Goal: Register for event/course

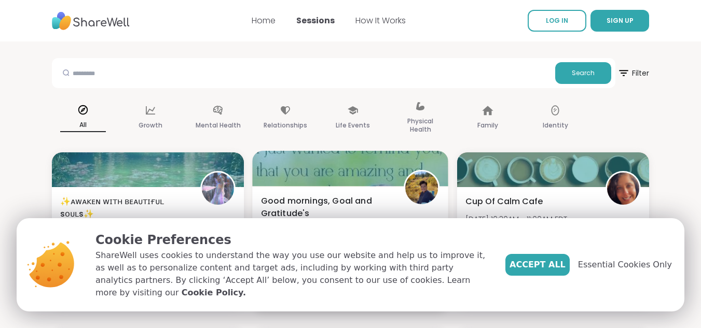
scroll to position [81, 0]
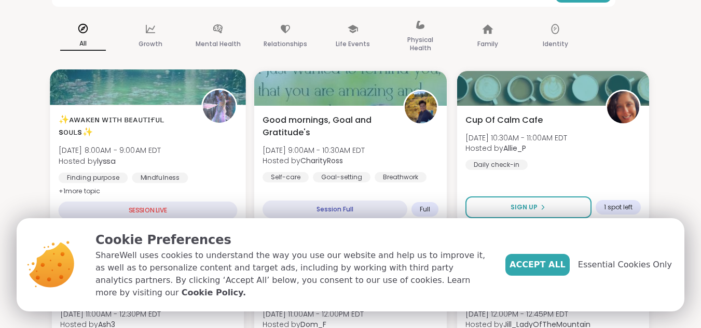
click at [184, 209] on div "SESSION LIVE" at bounding box center [148, 211] width 179 height 18
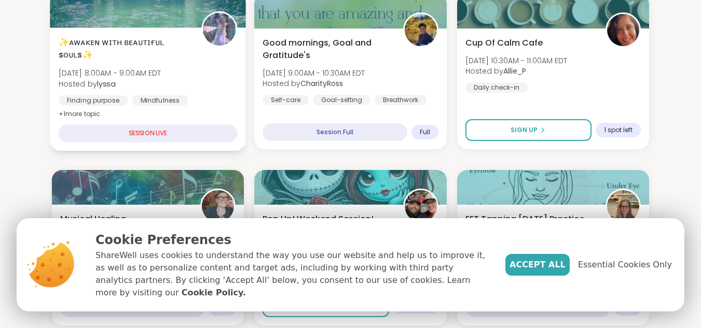
scroll to position [159, 0]
click at [150, 132] on div "SESSION LIVE" at bounding box center [148, 133] width 179 height 18
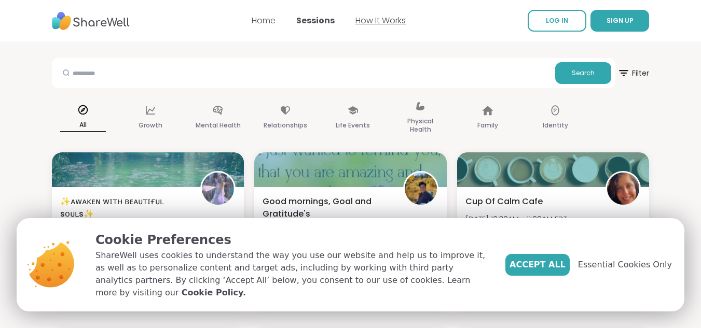
click at [386, 23] on link "How It Works" at bounding box center [380, 21] width 50 height 12
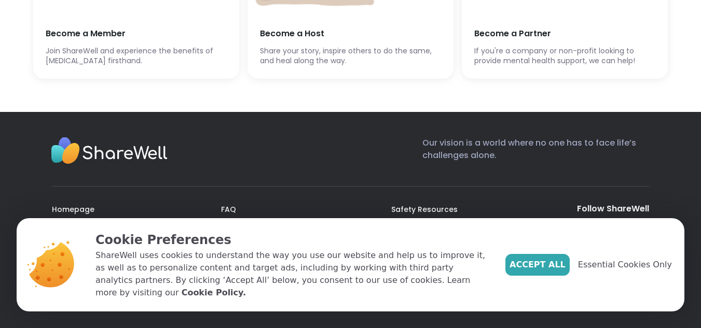
scroll to position [2815, 0]
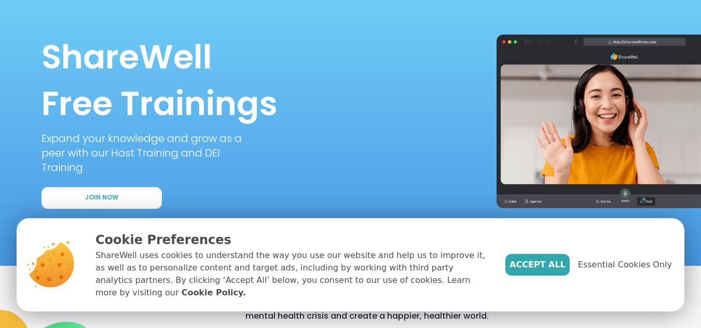
scroll to position [65, 0]
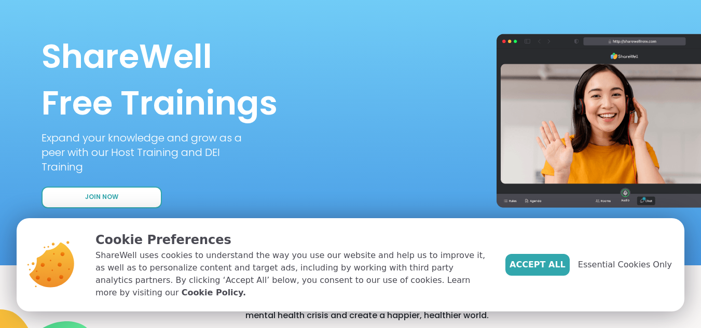
click at [130, 195] on button "Join Now" at bounding box center [102, 198] width 120 height 22
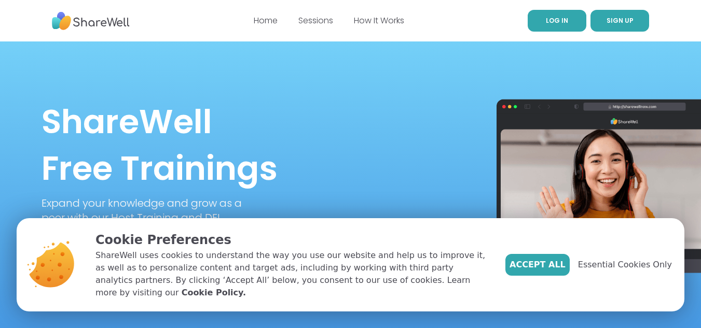
click at [550, 18] on span "LOG IN" at bounding box center [557, 20] width 22 height 9
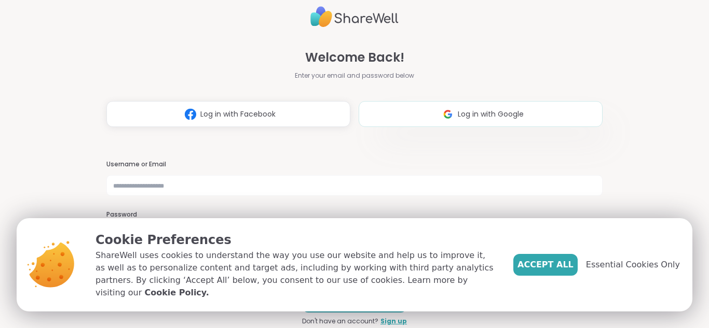
click at [466, 113] on span "Log in with Google" at bounding box center [491, 114] width 66 height 11
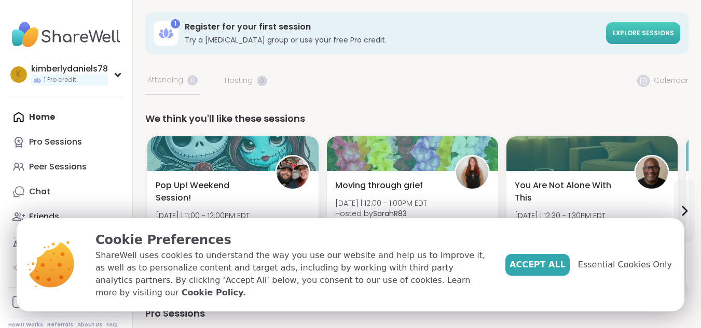
click at [639, 39] on link "Explore sessions" at bounding box center [643, 33] width 74 height 22
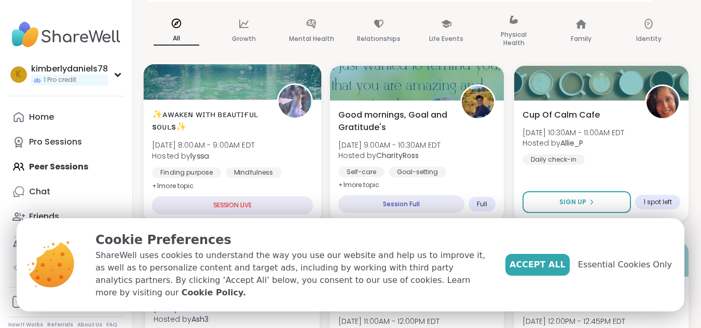
scroll to position [139, 0]
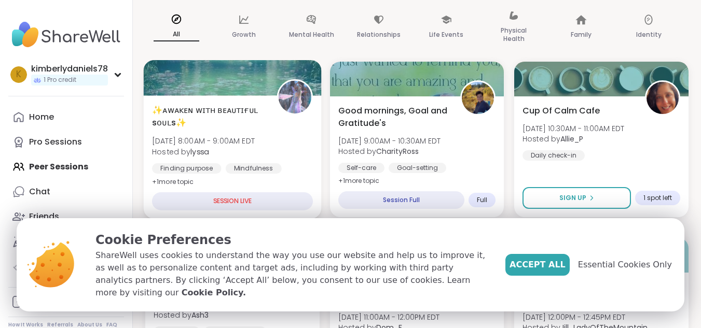
click at [250, 204] on div "SESSION LIVE" at bounding box center [232, 201] width 161 height 18
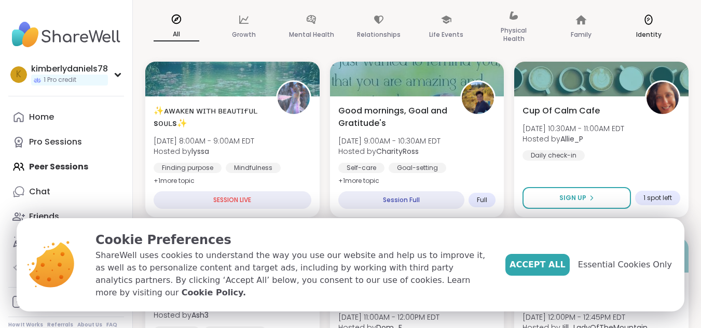
click at [653, 30] on p "Identity" at bounding box center [648, 35] width 25 height 12
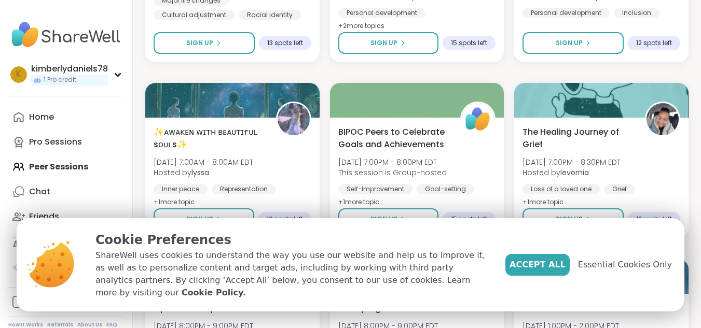
scroll to position [315, 0]
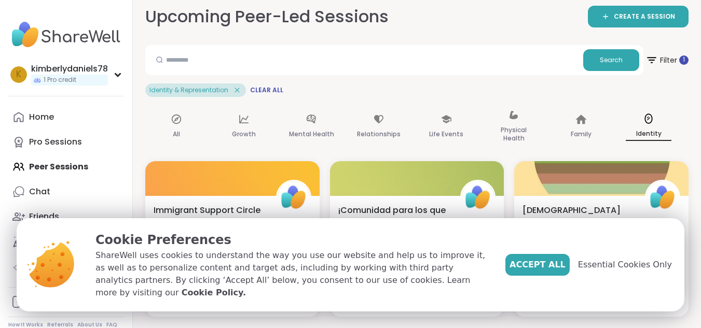
scroll to position [61, 0]
click at [174, 120] on icon at bounding box center [176, 119] width 11 height 11
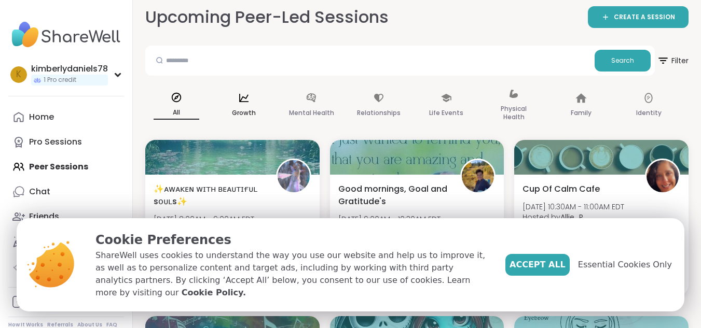
click at [242, 110] on p "Growth" at bounding box center [244, 113] width 24 height 12
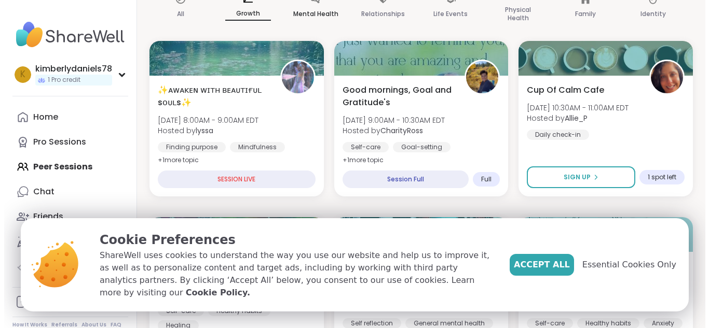
scroll to position [182, 0]
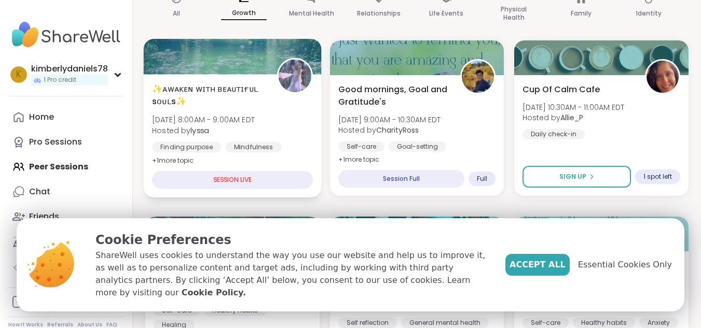
click at [183, 160] on span "+ 1 more topic" at bounding box center [173, 160] width 42 height 8
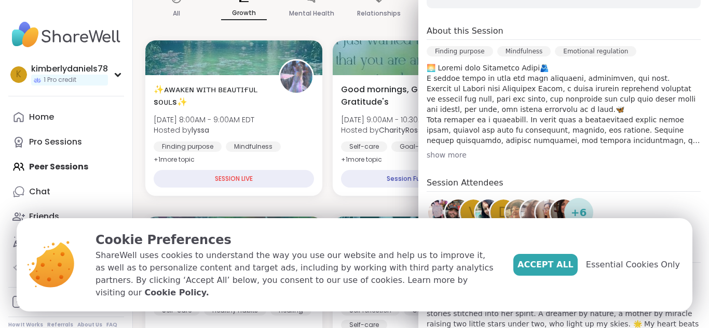
scroll to position [241, 0]
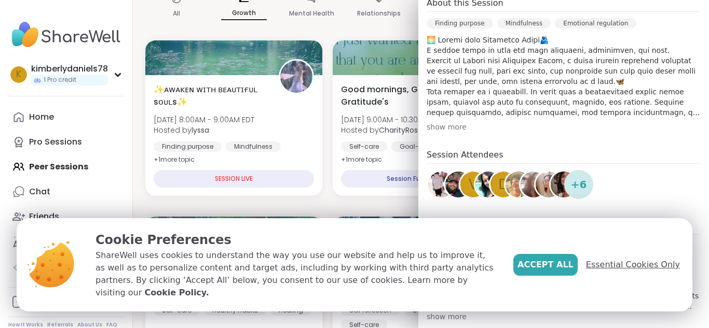
click at [616, 271] on span "Essential Cookies Only" at bounding box center [633, 265] width 94 height 12
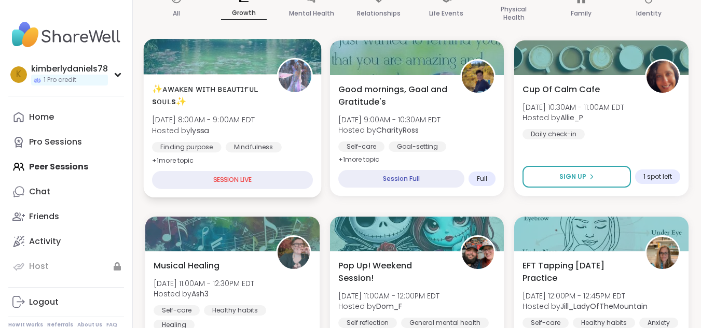
click at [283, 180] on div "SESSION LIVE" at bounding box center [232, 180] width 161 height 18
click at [189, 160] on span "+ 1 more topic" at bounding box center [173, 160] width 42 height 8
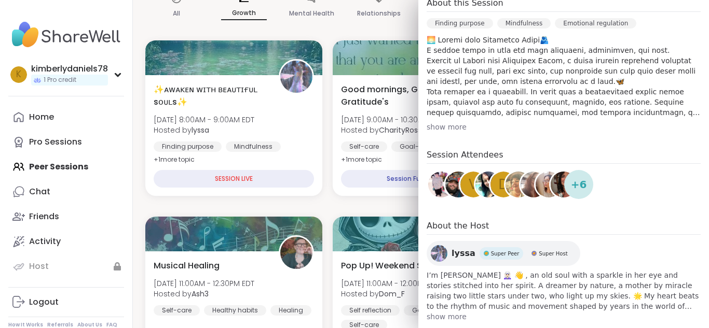
click at [444, 312] on span "show more" at bounding box center [563, 317] width 274 height 10
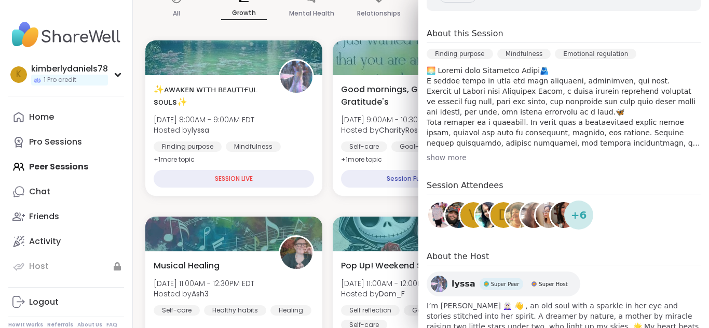
scroll to position [210, 0]
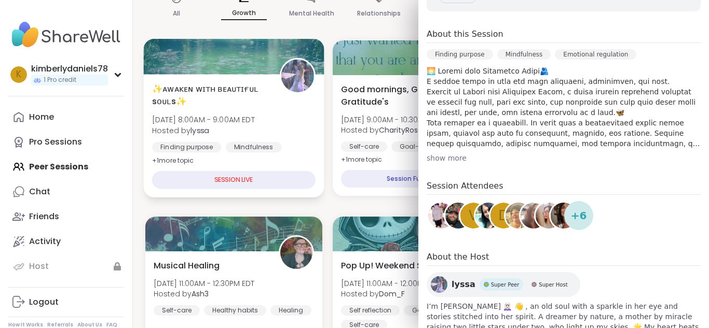
click at [313, 137] on div "✨ᴀᴡᴀᴋᴇɴ ᴡɪᴛʜ ʙᴇᴀᴜᴛɪғᴜʟ sᴏᴜʟs✨ [DATE] 8:00AM - 9:00AM EDT Hosted by lyssa Findin…" at bounding box center [234, 135] width 180 height 123
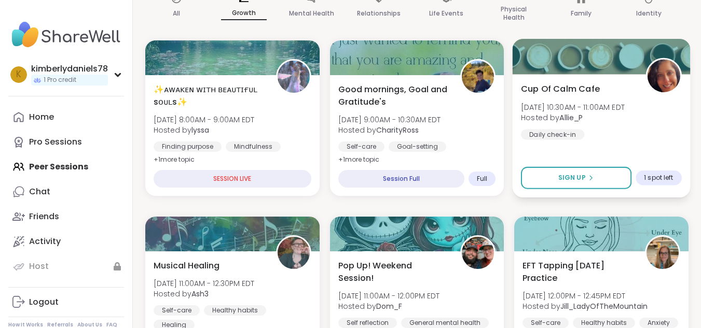
click at [536, 140] on div "Cup Of Calm Cafe [DATE] 10:30AM - 11:00AM EDT Hosted by Allie_P Daily check-in …" at bounding box center [601, 135] width 177 height 123
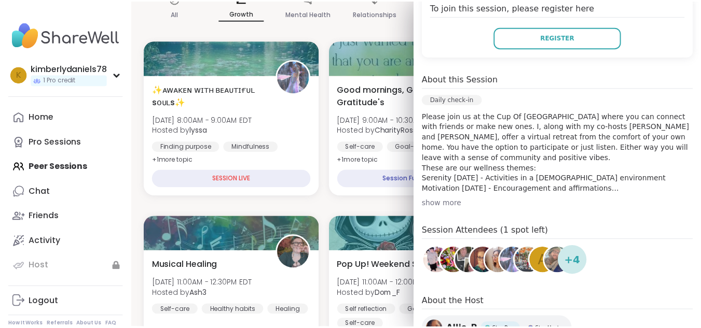
scroll to position [311, 0]
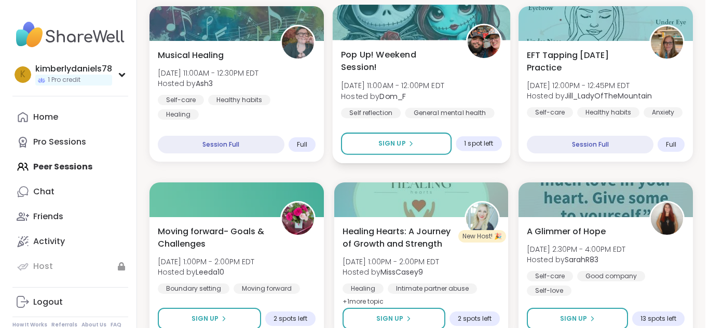
scroll to position [393, 0]
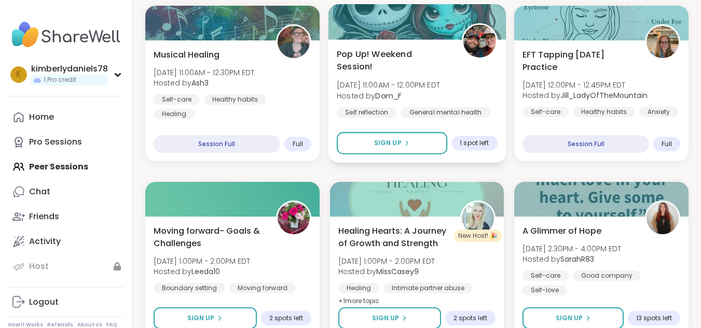
click at [350, 217] on div "Healing Hearts: A Journey of Growth and Strength [DATE] 1:00PM - 2:00PM EDT Hos…" at bounding box center [417, 277] width 174 height 121
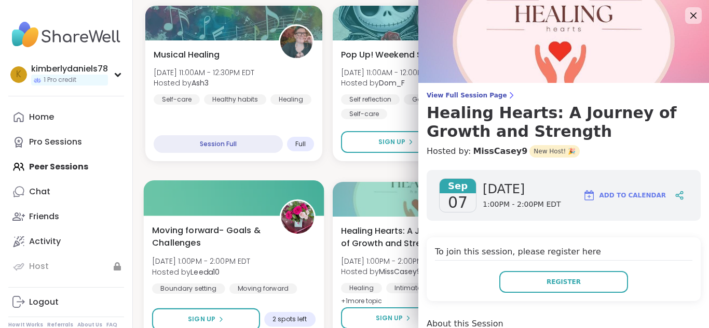
click at [259, 250] on div "Moving forward- Goals & Challenges [DATE] 1:00PM - 2:00PM EDT Hosted by Leeda10…" at bounding box center [233, 259] width 163 height 70
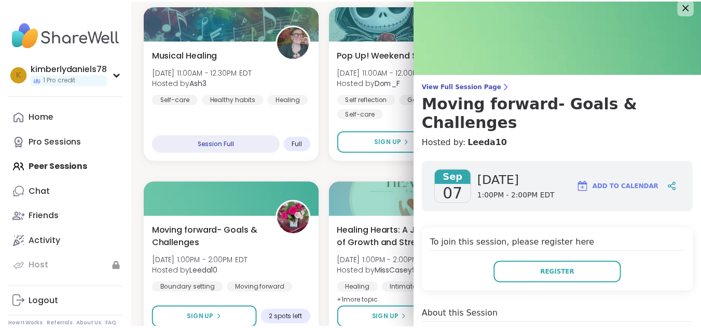
scroll to position [0, 0]
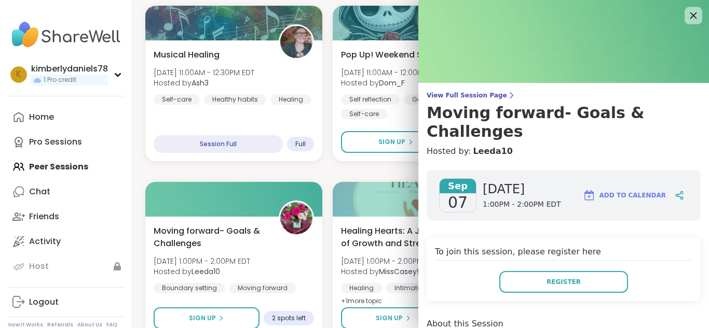
click at [686, 17] on icon at bounding box center [692, 15] width 13 height 13
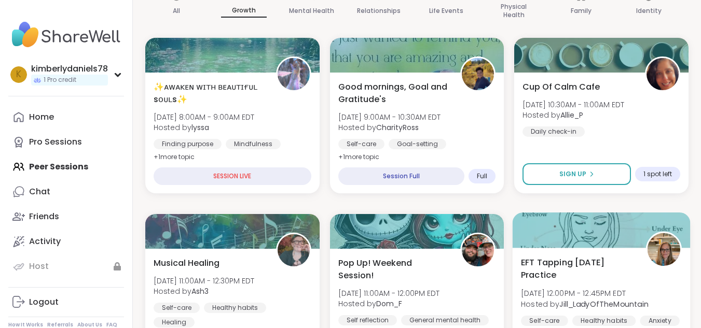
scroll to position [184, 0]
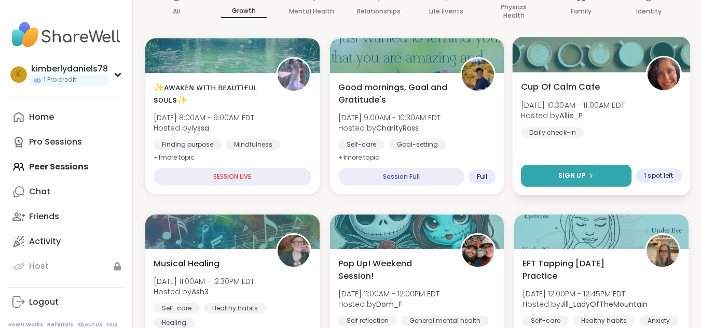
click at [584, 175] on span "Sign Up" at bounding box center [571, 175] width 27 height 9
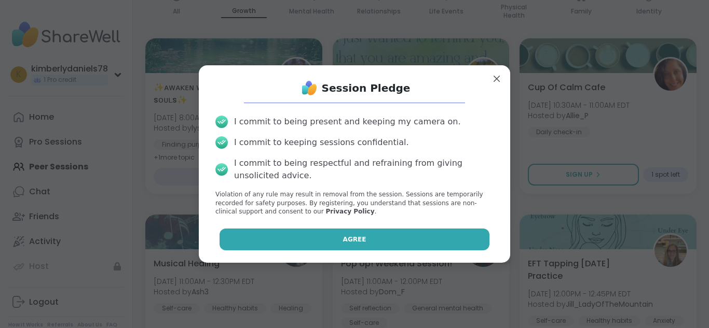
click at [384, 237] on button "Agree" at bounding box center [354, 240] width 270 height 22
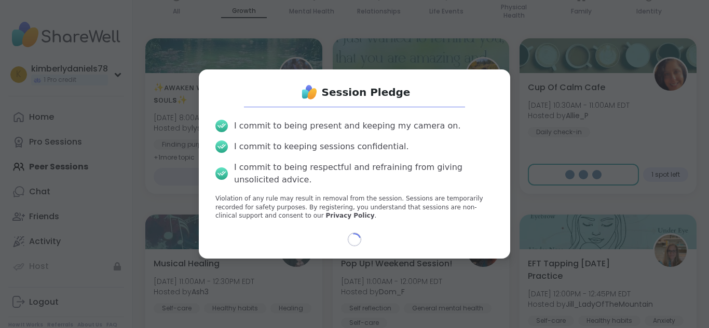
select select "**"
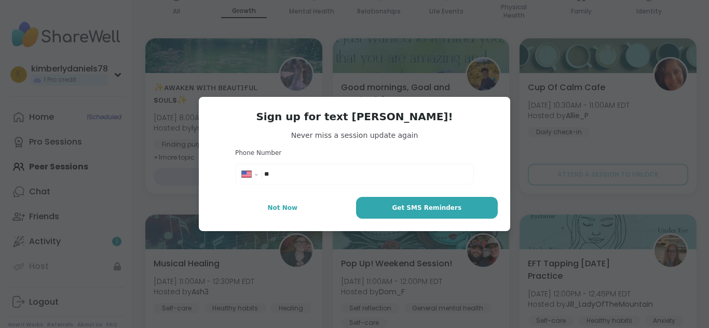
click at [315, 172] on input "**" at bounding box center [365, 174] width 203 height 10
type input "**********"
click at [407, 210] on span "Get SMS Reminders" at bounding box center [427, 207] width 70 height 9
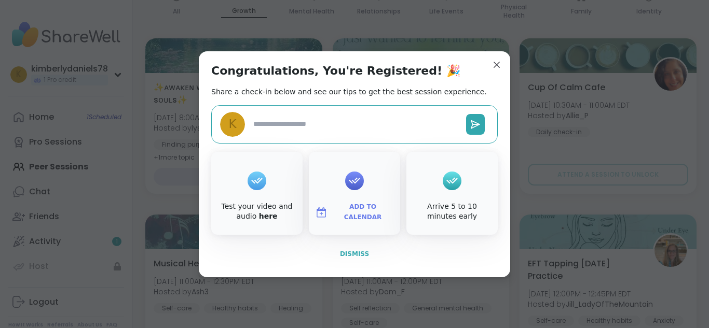
click at [346, 255] on span "Dismiss" at bounding box center [354, 254] width 29 height 7
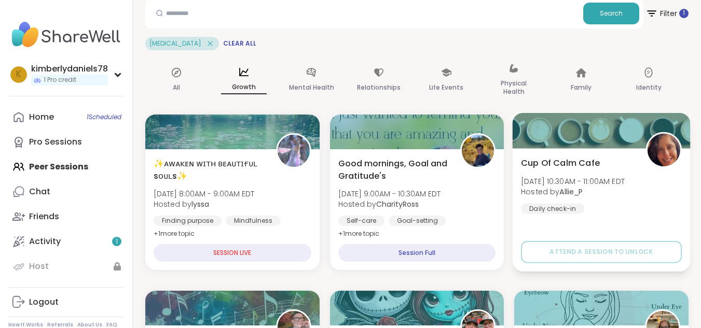
scroll to position [105, 0]
